Goal: Navigation & Orientation: Go to known website

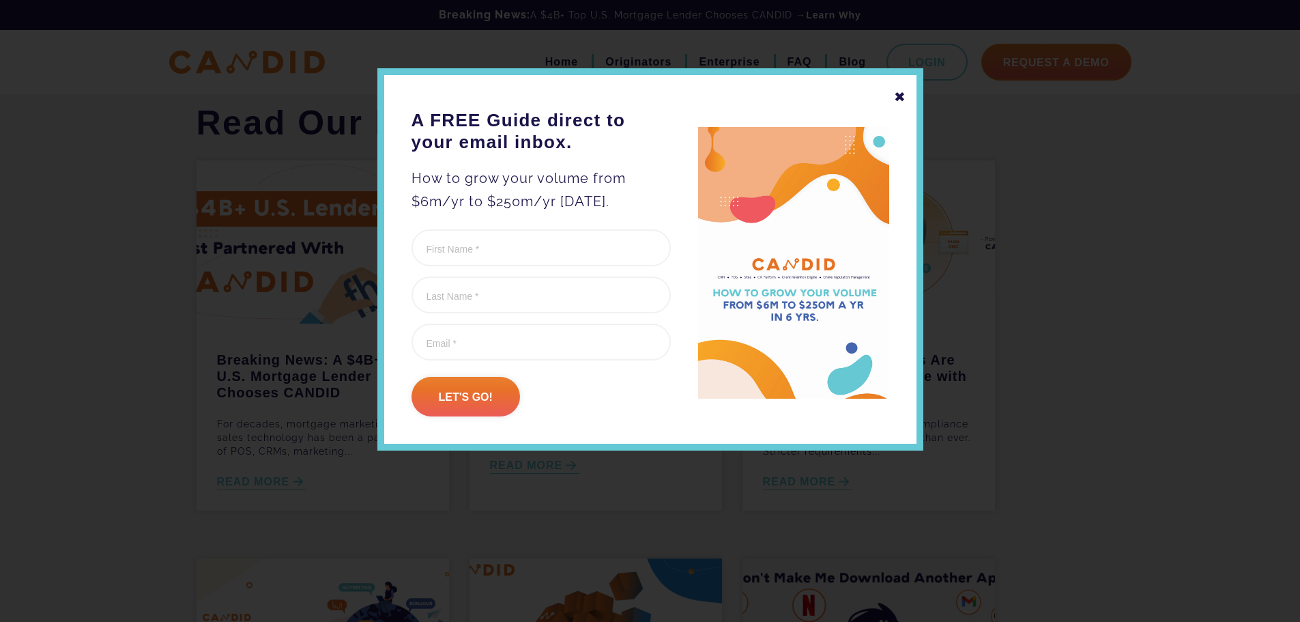
click at [898, 94] on div "✖" at bounding box center [900, 96] width 12 height 23
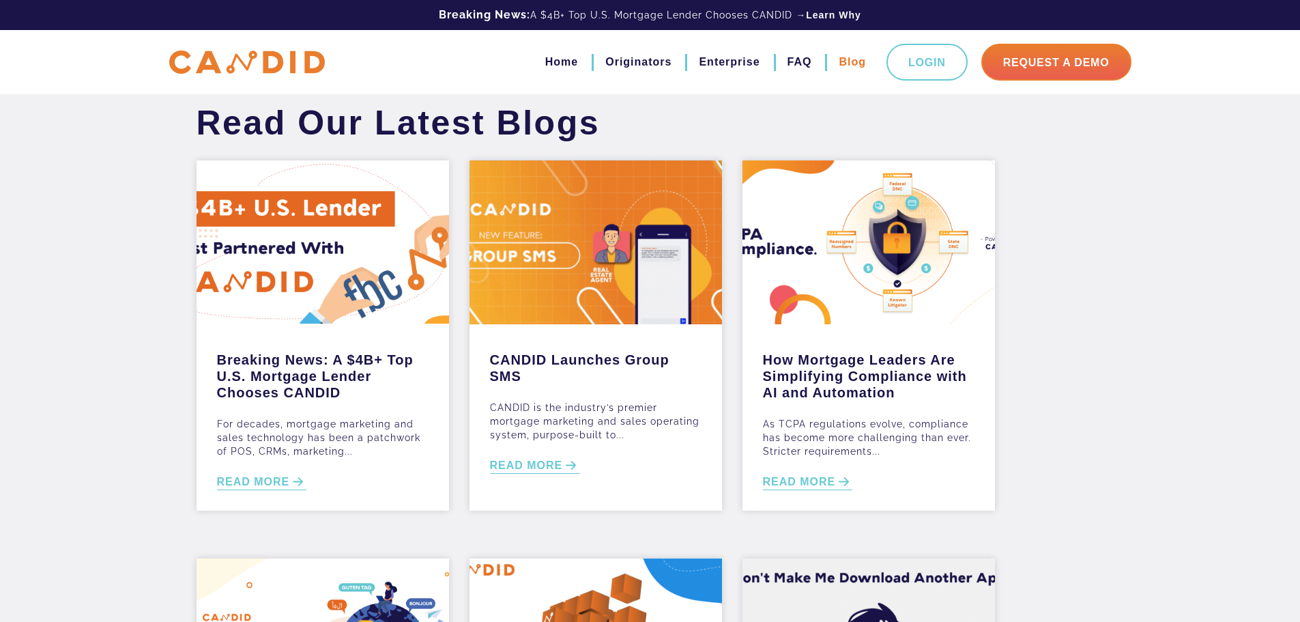
click at [848, 62] on link "Blog" at bounding box center [852, 62] width 27 height 23
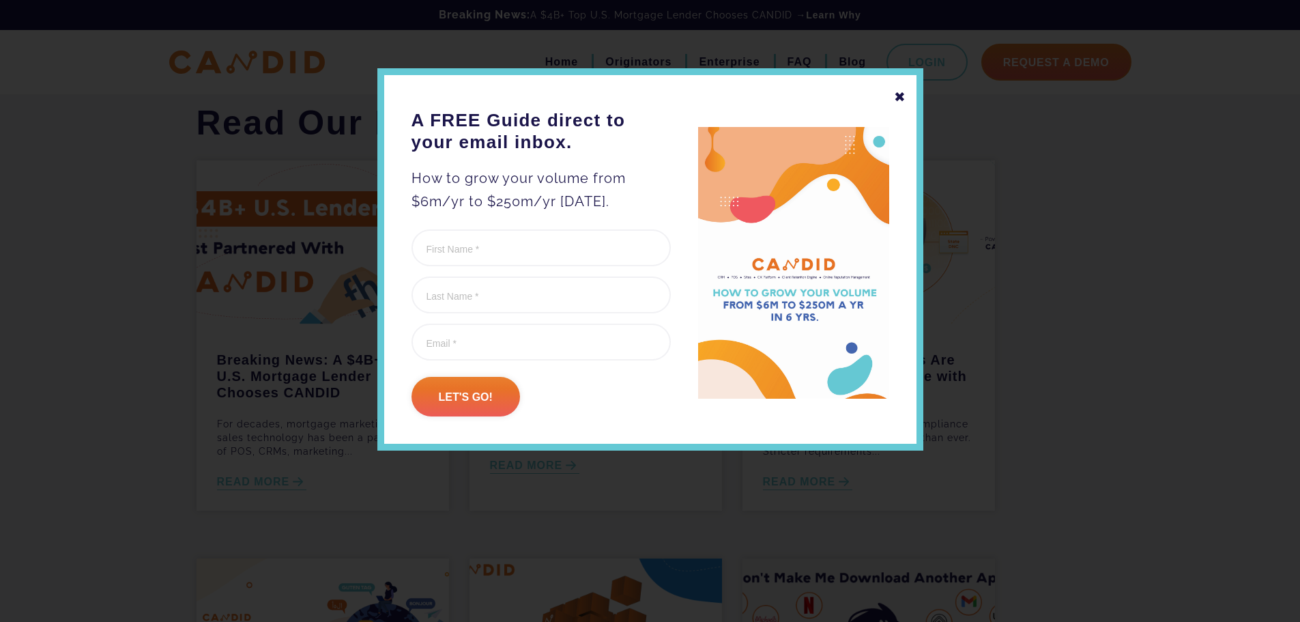
click at [899, 104] on div "✖" at bounding box center [900, 96] width 12 height 23
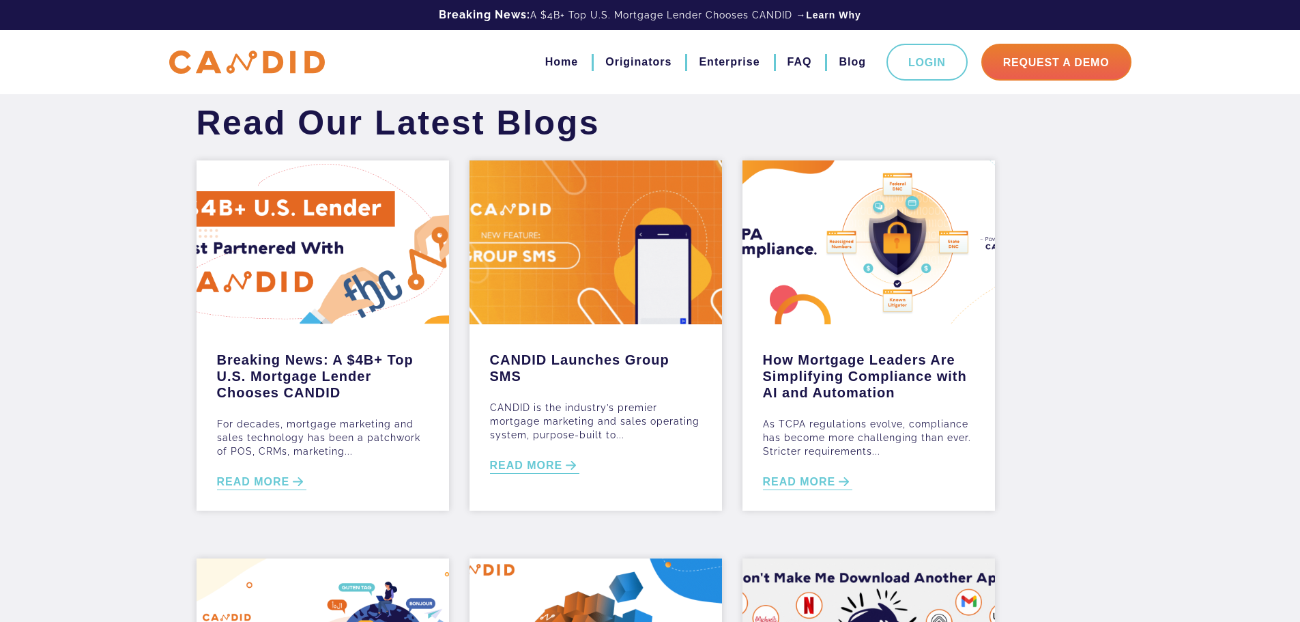
click at [272, 51] on img at bounding box center [247, 63] width 156 height 24
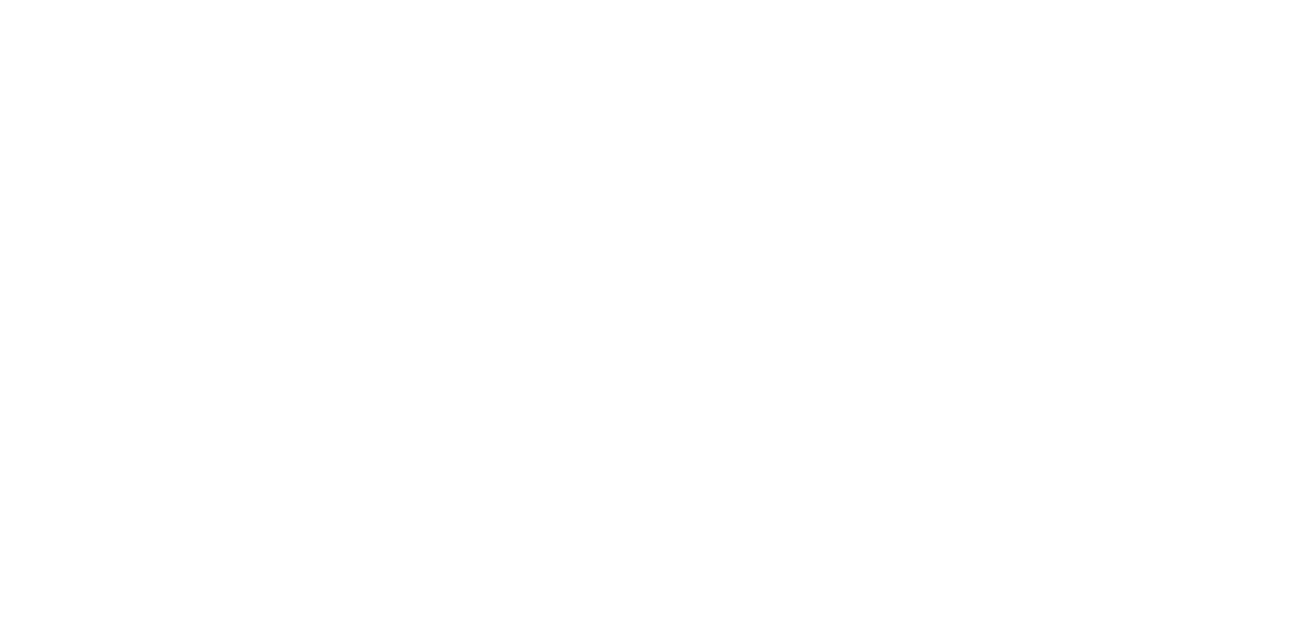
click at [0, 0] on html at bounding box center [0, 0] width 0 height 0
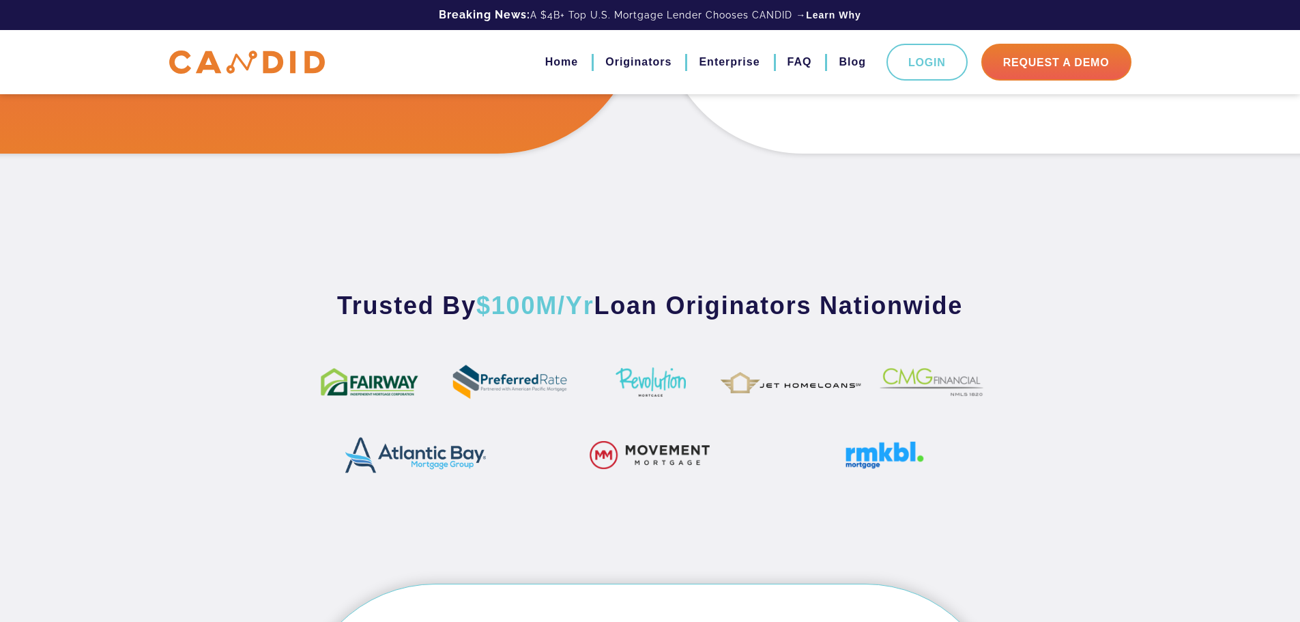
scroll to position [682, 0]
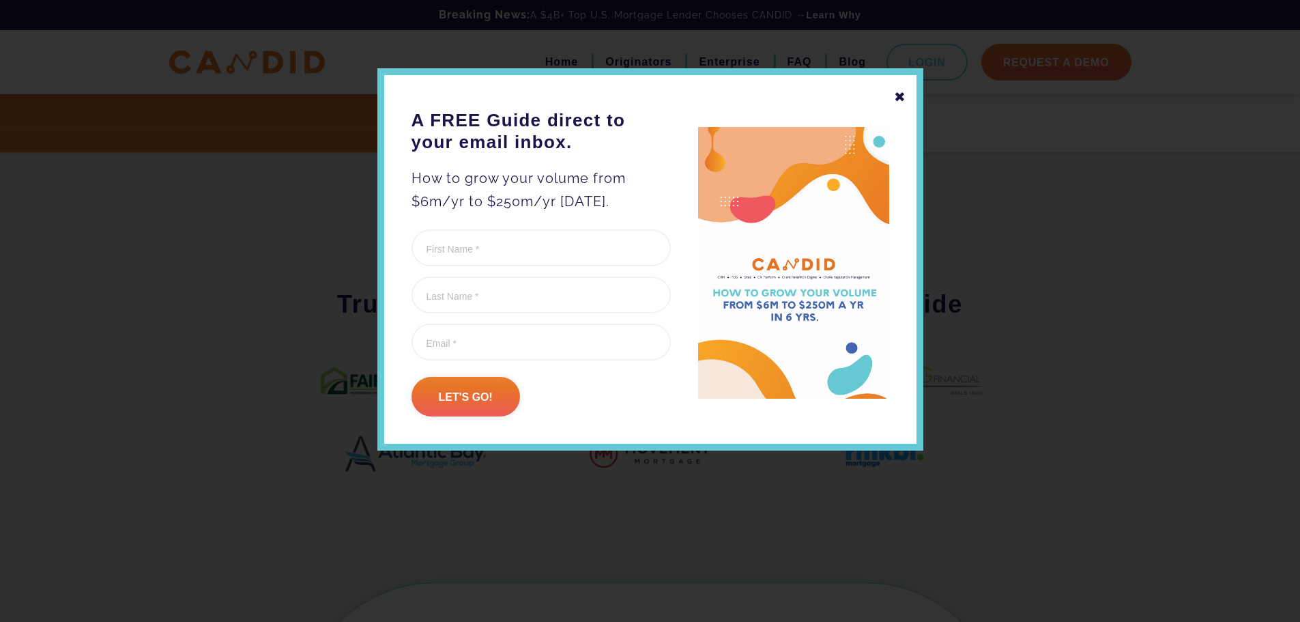
click at [900, 97] on div "✖" at bounding box center [900, 96] width 12 height 23
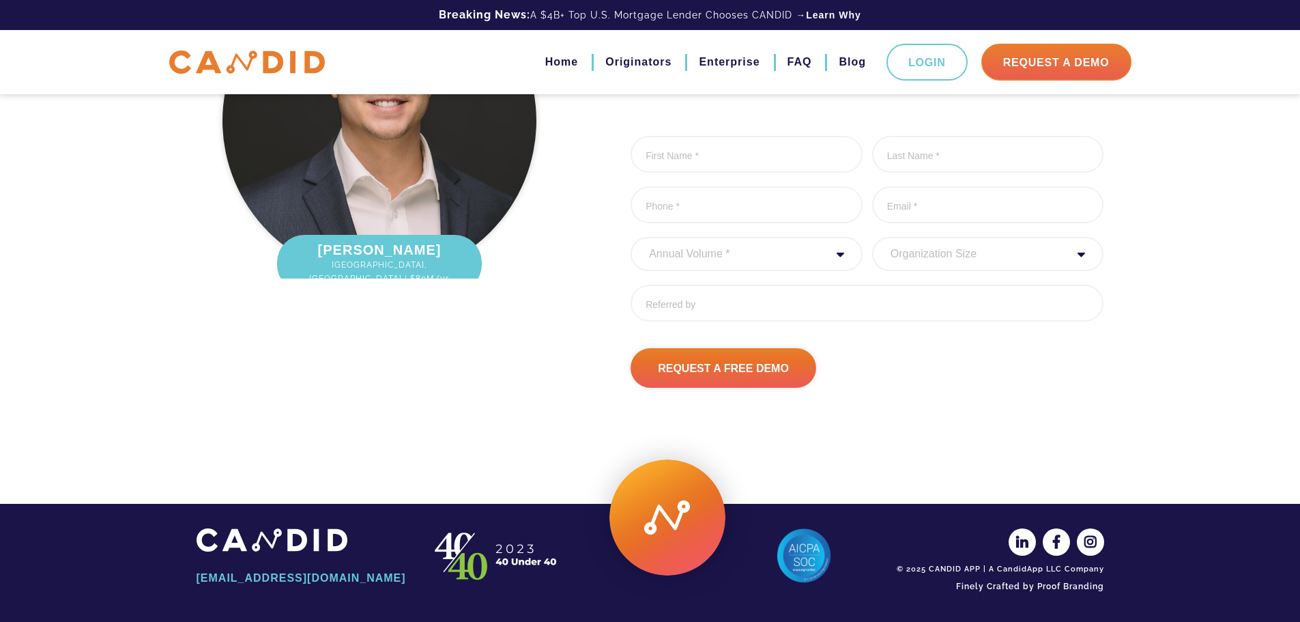
scroll to position [1785, 0]
